Goal: Navigation & Orientation: Go to known website

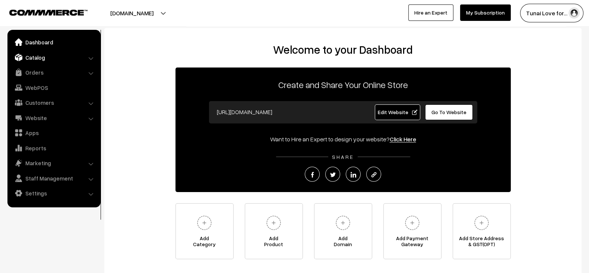
drag, startPoint x: 0, startPoint y: 0, endPoint x: 47, endPoint y: 60, distance: 75.9
click at [47, 60] on link "Catalog" at bounding box center [53, 57] width 89 height 13
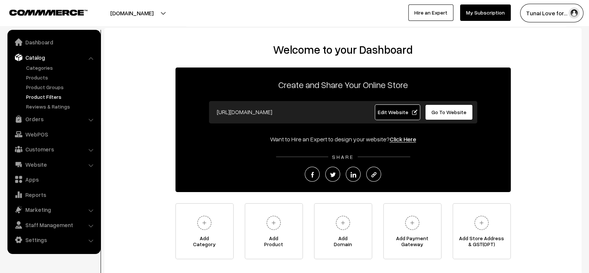
click at [47, 96] on link "Product Filters" at bounding box center [61, 97] width 74 height 8
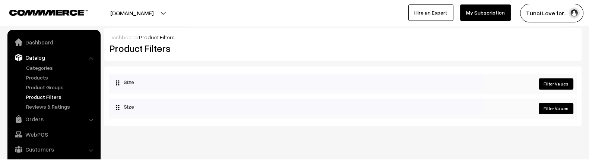
click at [148, 15] on button "[DOMAIN_NAME]" at bounding box center [131, 13] width 95 height 19
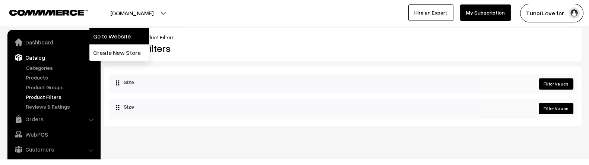
click at [136, 34] on link "Go to Website" at bounding box center [119, 36] width 60 height 16
